Goal: Information Seeking & Learning: Understand process/instructions

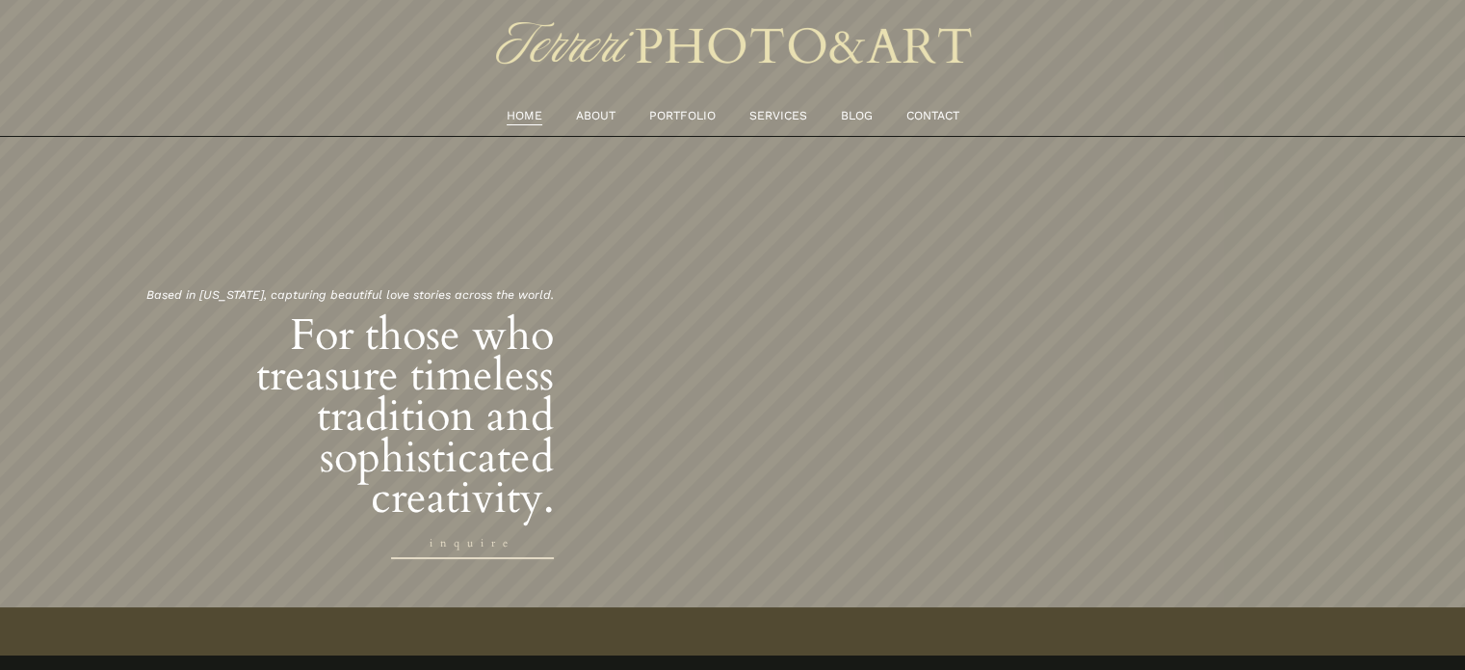
click at [582, 110] on link "ABOUT" at bounding box center [595, 116] width 39 height 20
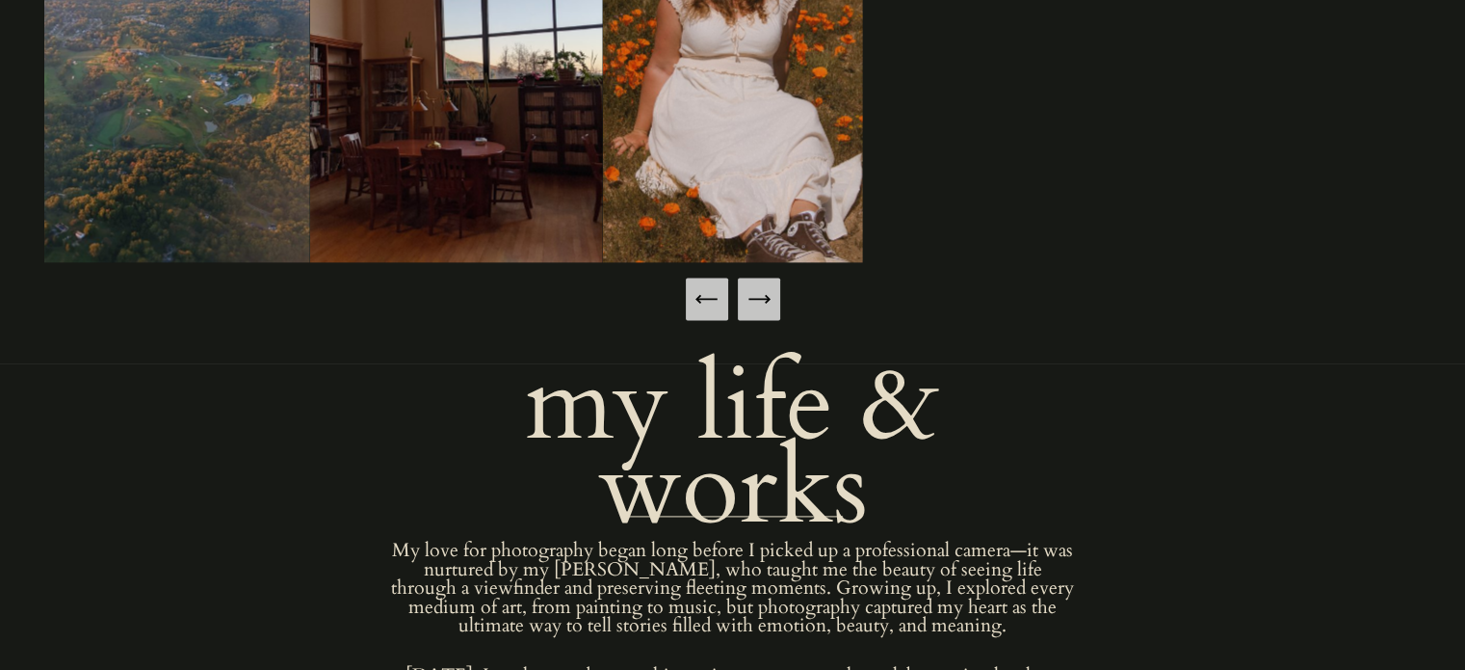
scroll to position [2555, 0]
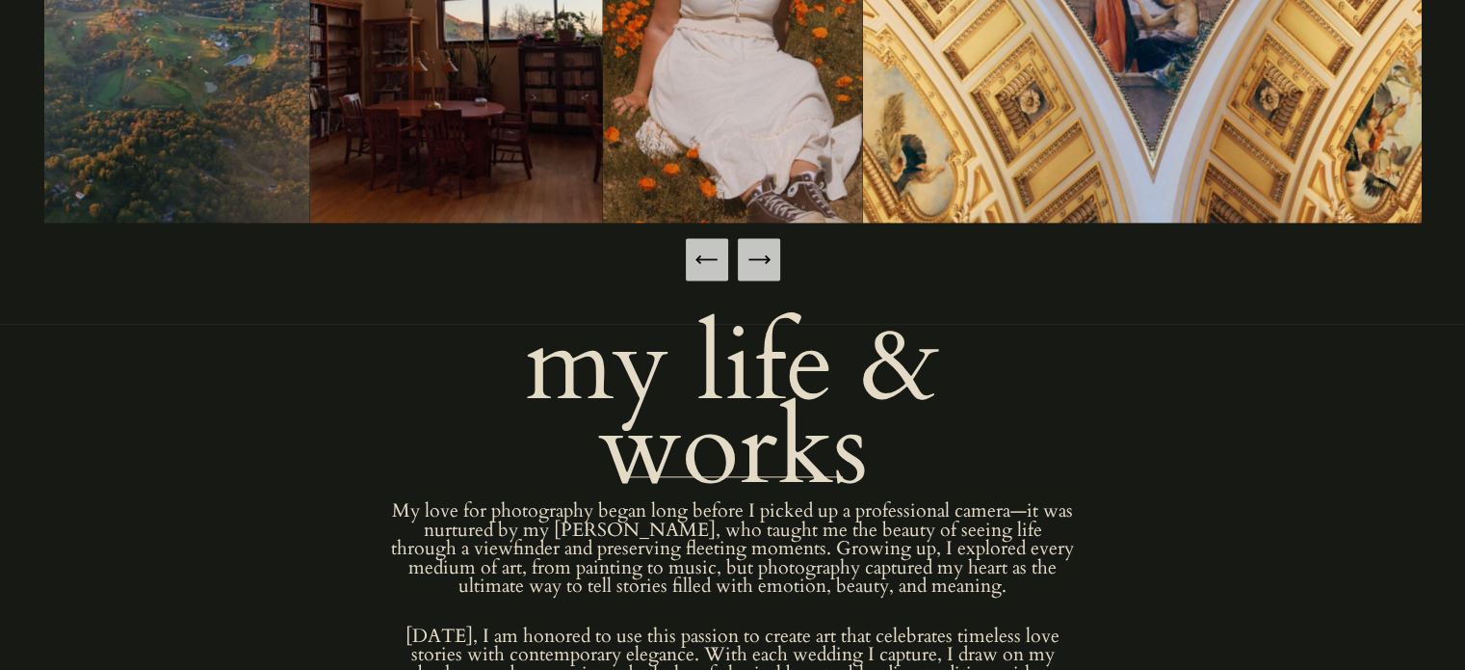
click at [762, 261] on icon "Next Slide" at bounding box center [759, 259] width 27 height 27
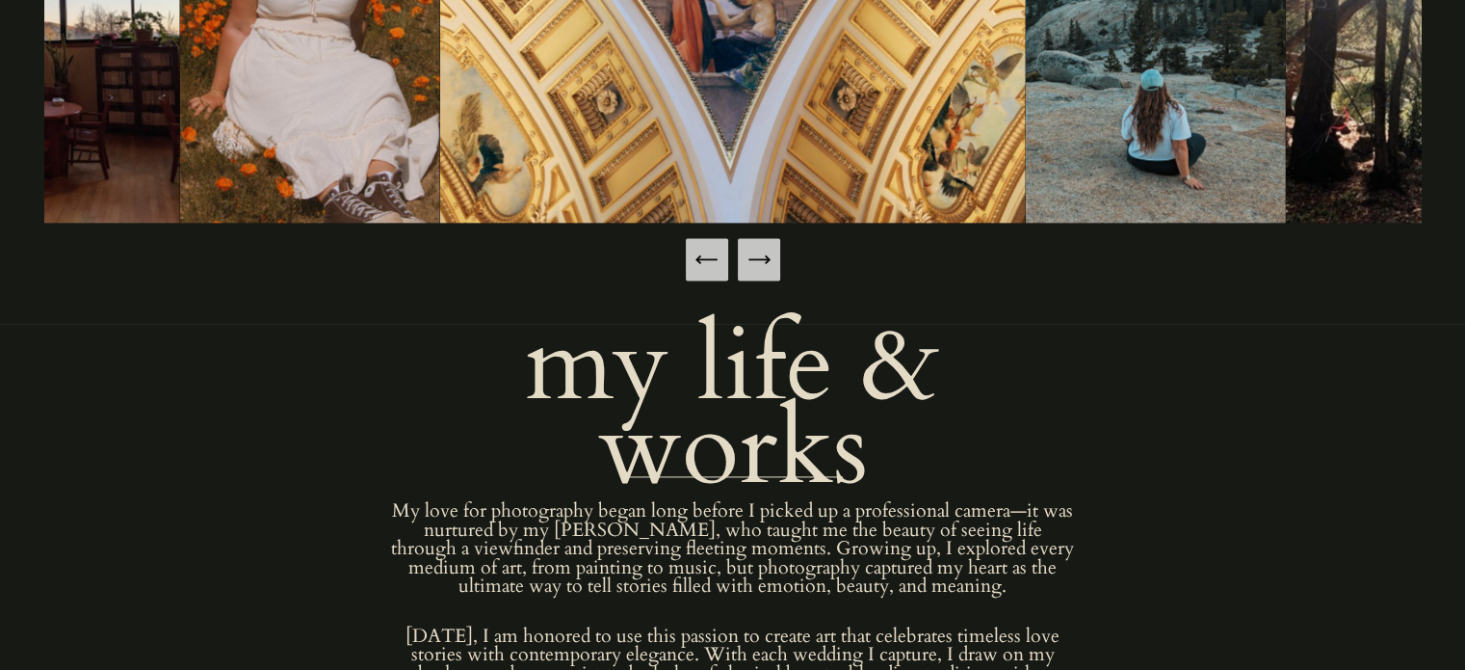
click at [762, 261] on icon "Next Slide" at bounding box center [759, 259] width 27 height 27
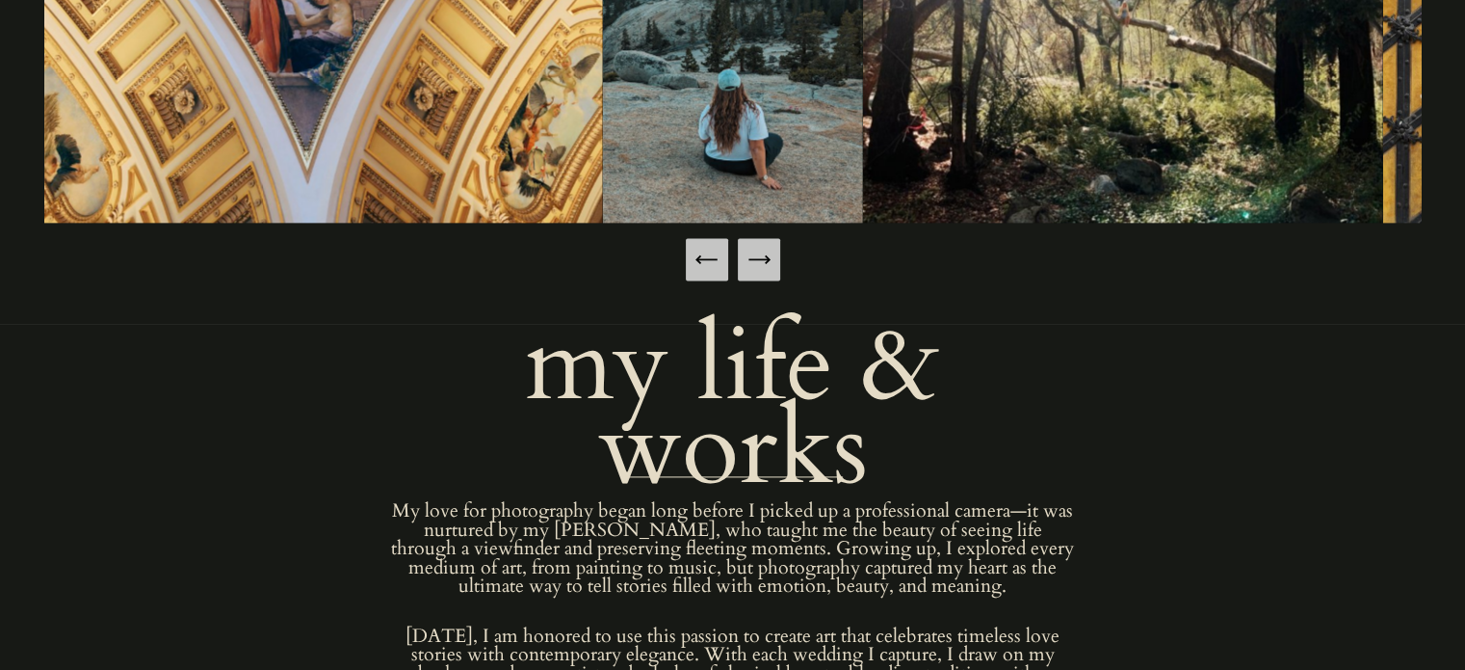
click at [762, 261] on icon "Next Slide" at bounding box center [759, 259] width 27 height 27
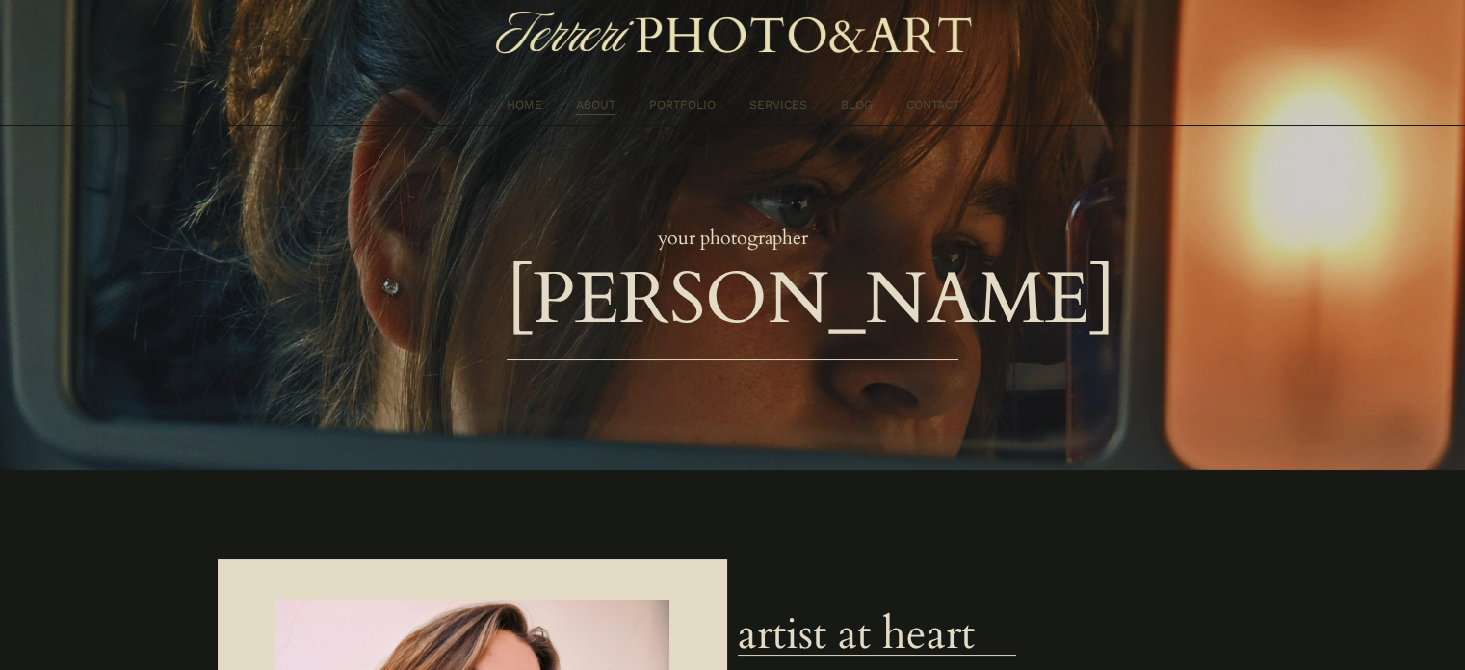
scroll to position [0, 0]
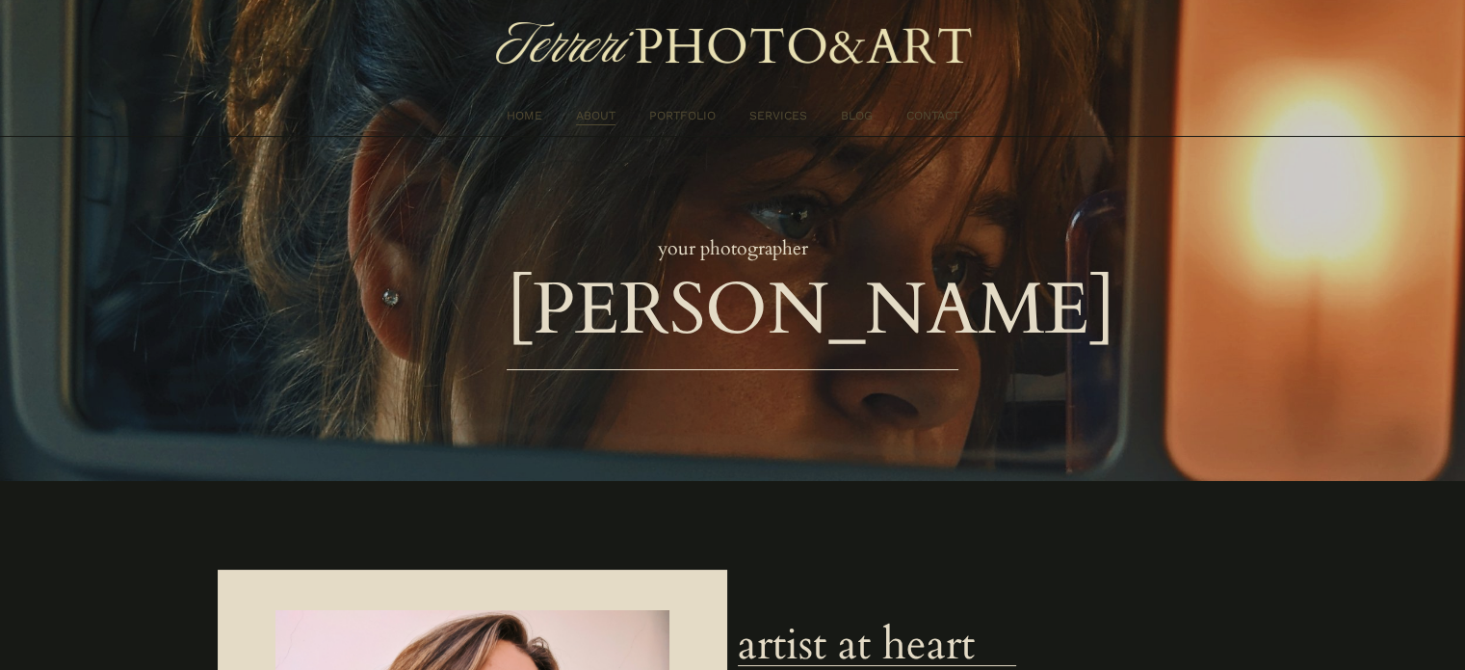
click at [769, 118] on link "SERVICES" at bounding box center [778, 116] width 58 height 20
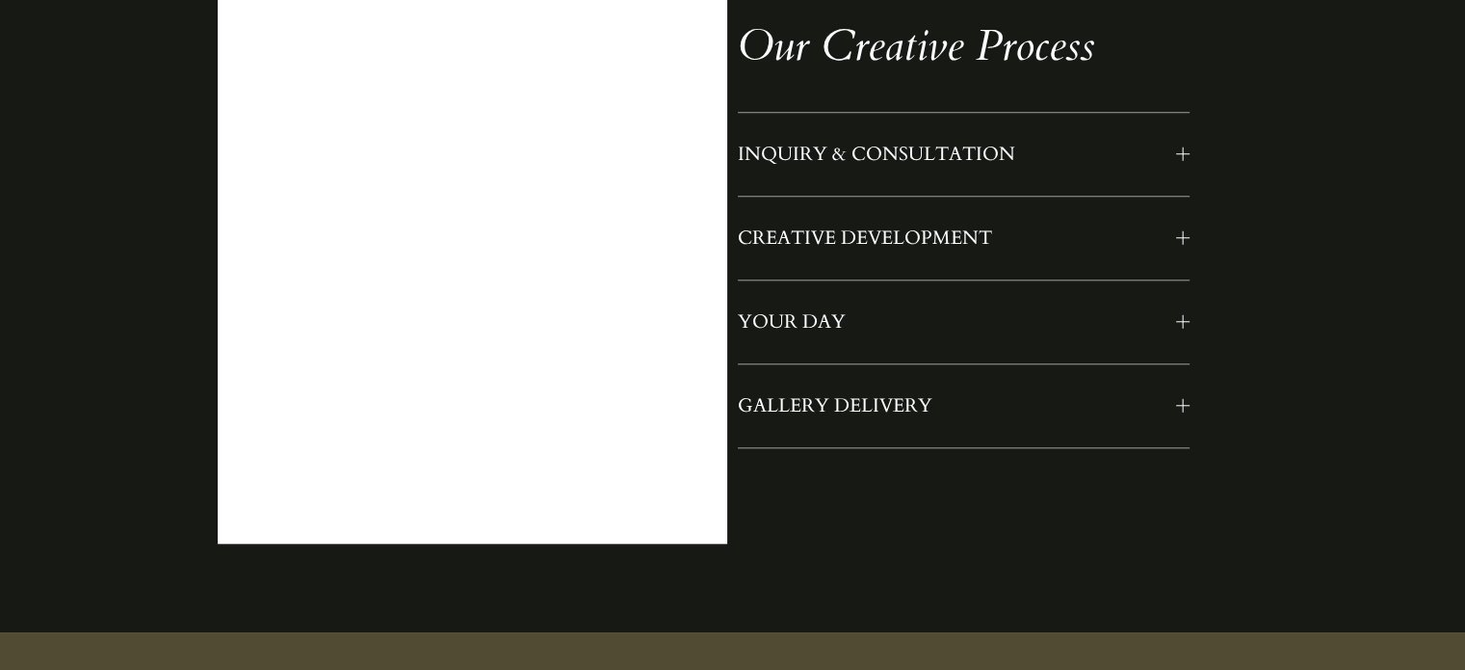
scroll to position [1776, 0]
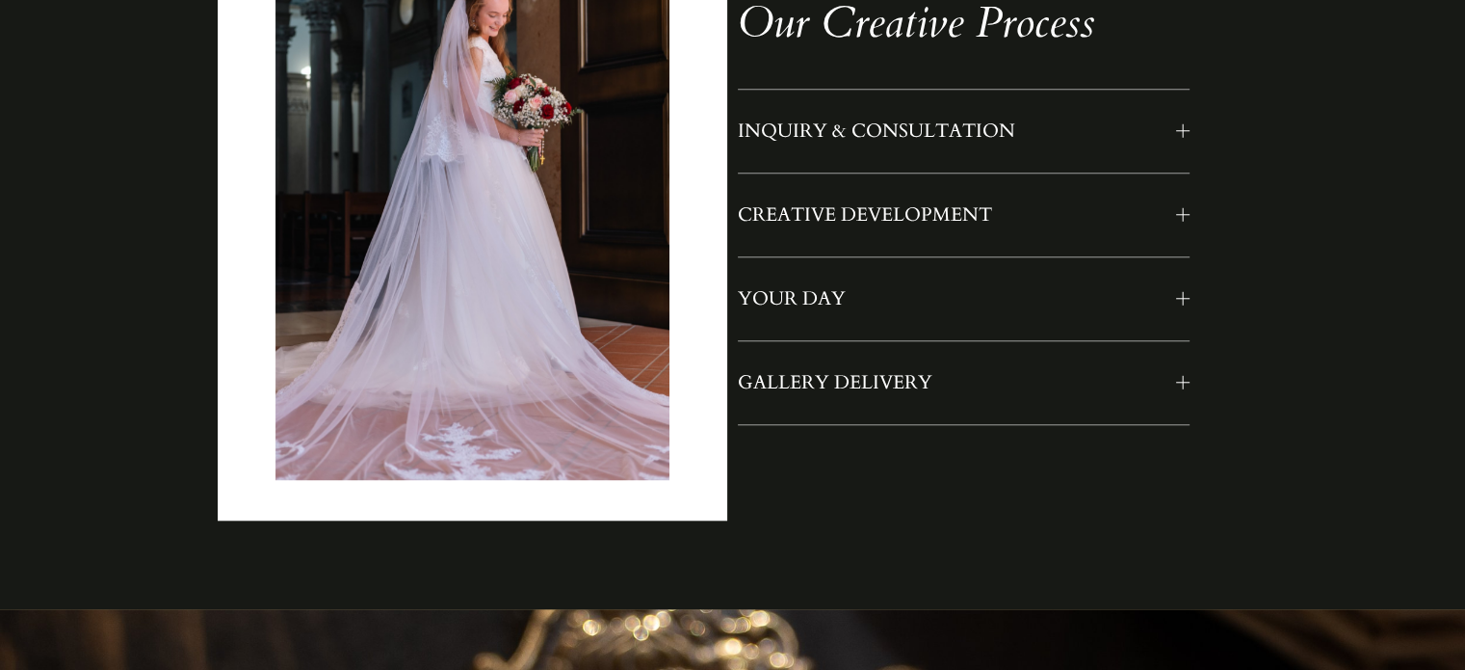
click at [854, 124] on span "INQUIRY & CONSULTATION" at bounding box center [957, 130] width 438 height 25
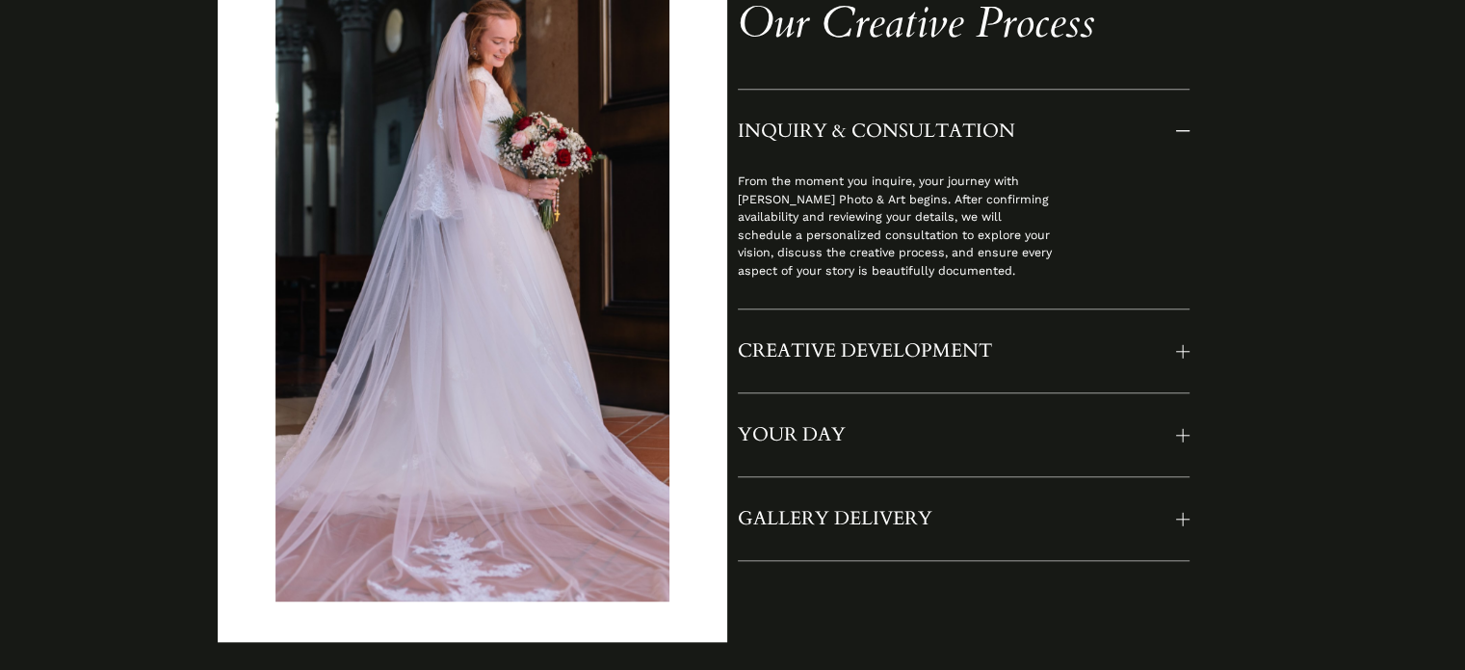
click at [854, 124] on span "INQUIRY & CONSULTATION" at bounding box center [957, 130] width 438 height 25
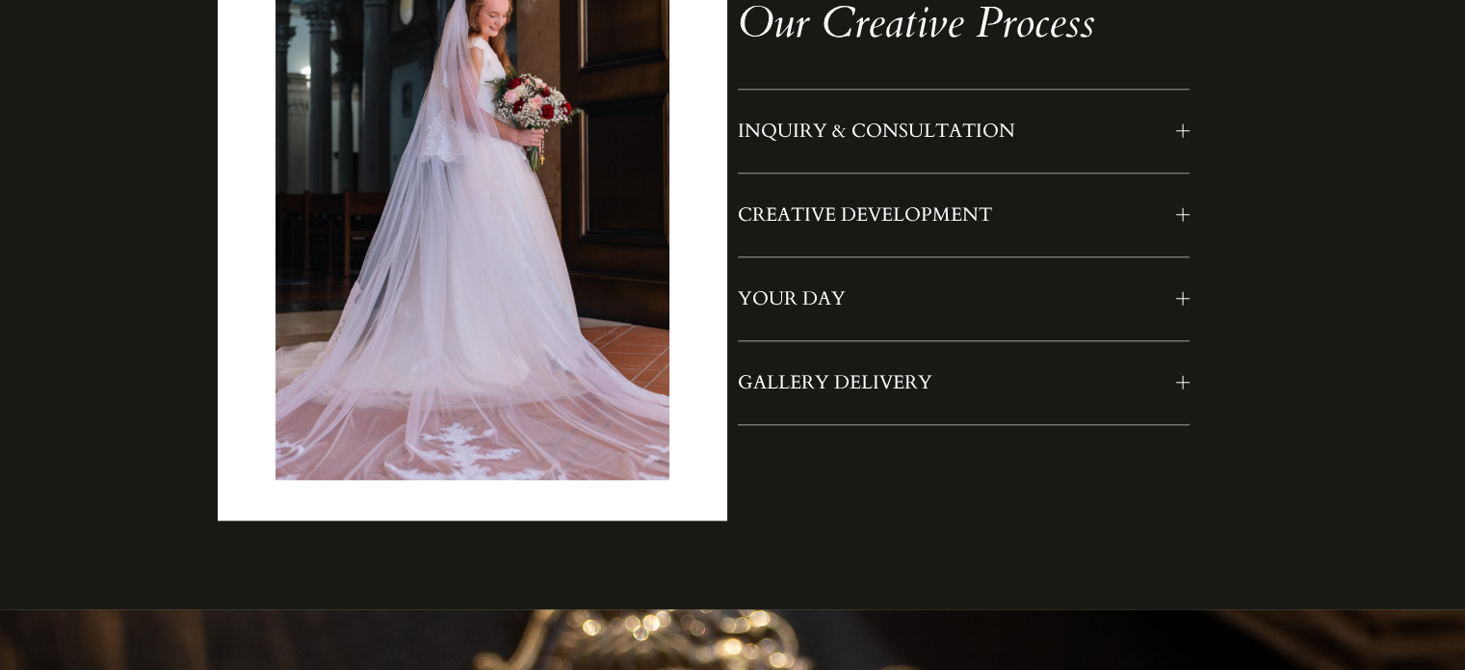
click at [960, 307] on span "YOUR DAY" at bounding box center [957, 298] width 438 height 25
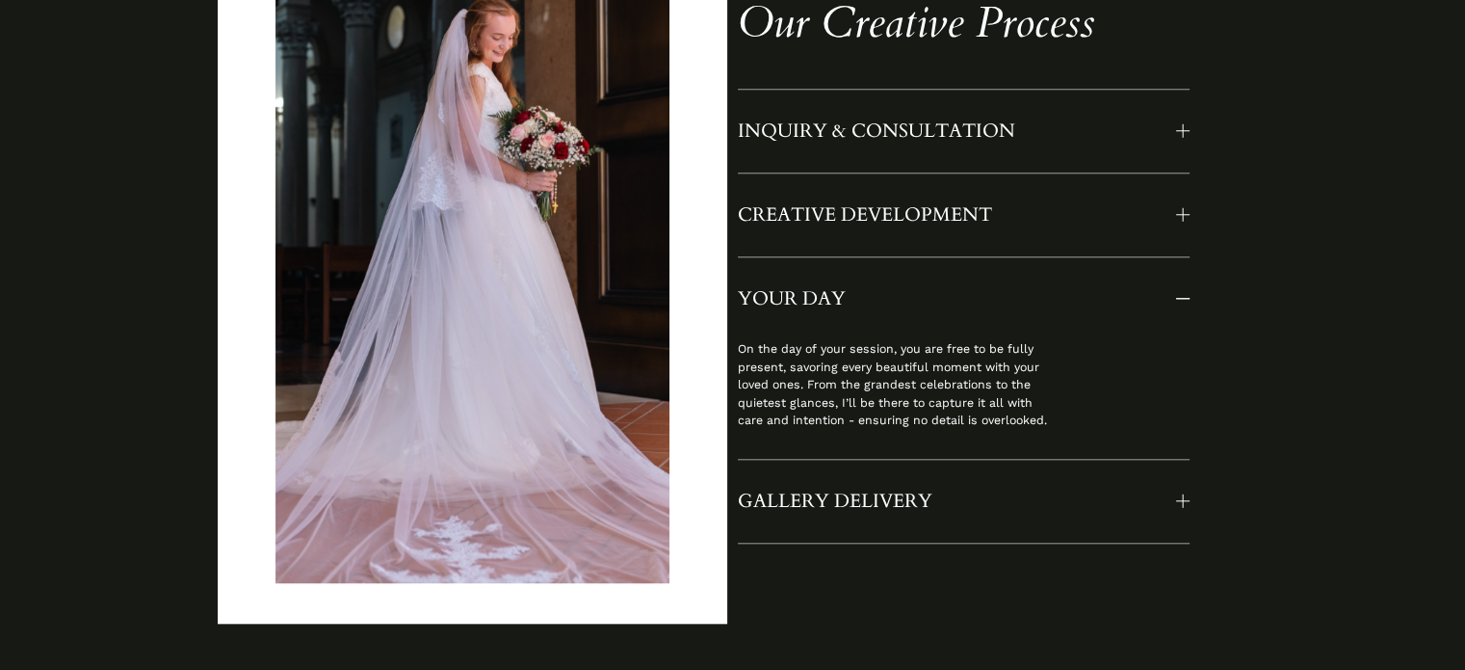
click at [960, 307] on span "YOUR DAY" at bounding box center [957, 298] width 438 height 25
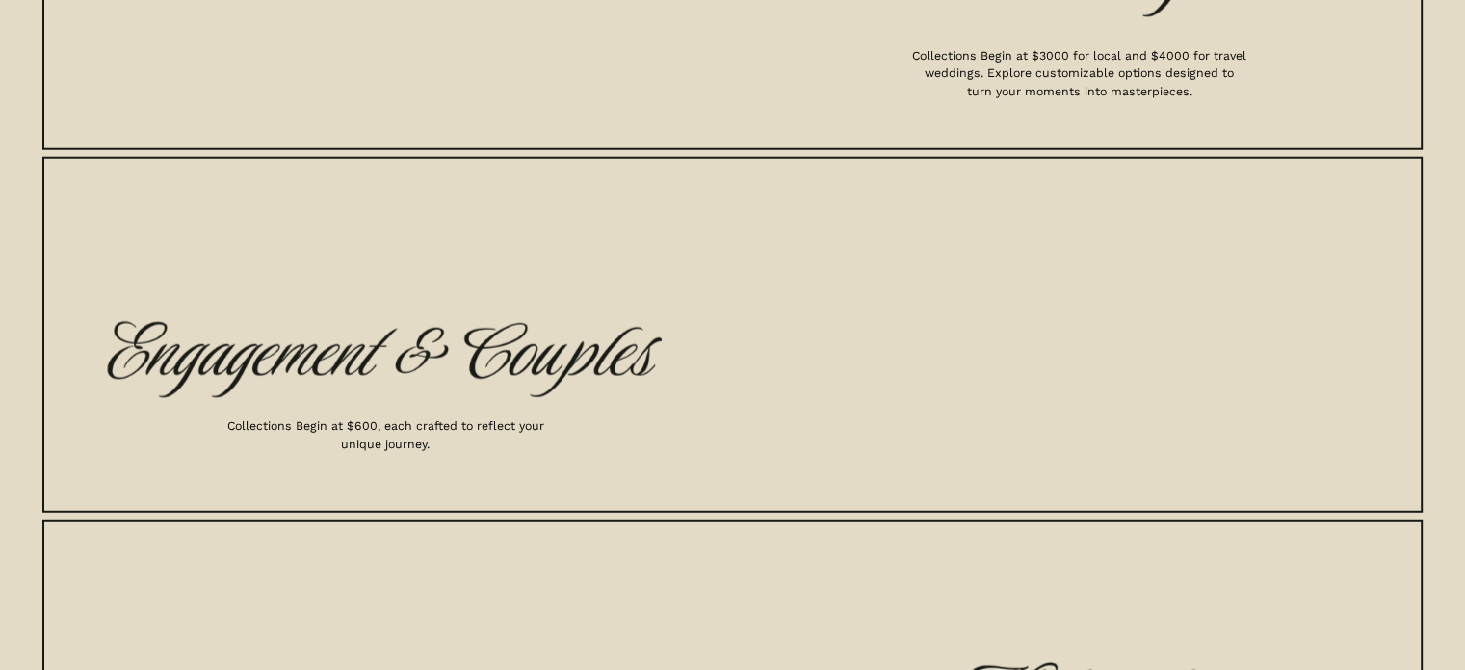
scroll to position [5124, 0]
